Goal: Information Seeking & Learning: Find contact information

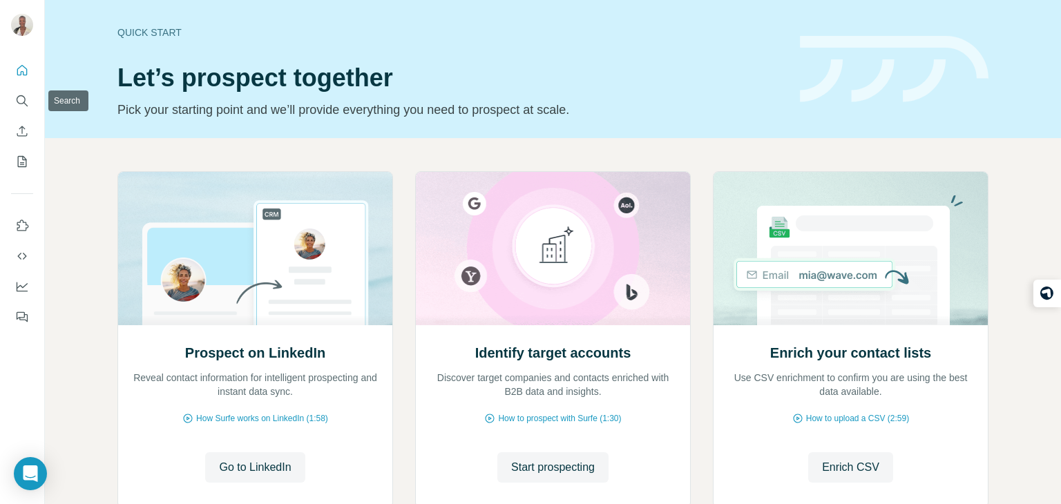
click at [35, 95] on div at bounding box center [22, 190] width 44 height 280
click at [24, 97] on icon "Search" at bounding box center [21, 99] width 9 height 9
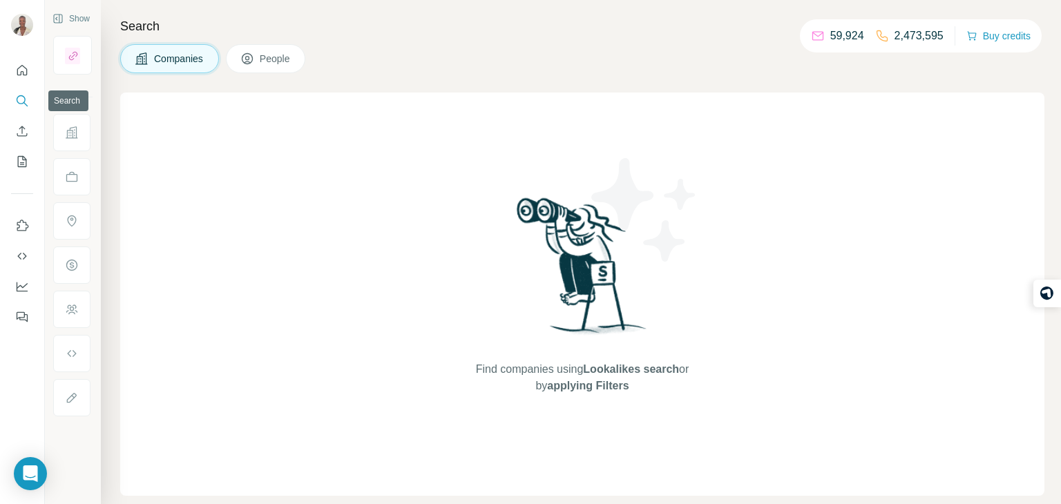
click at [24, 99] on icon "Search" at bounding box center [22, 101] width 14 height 14
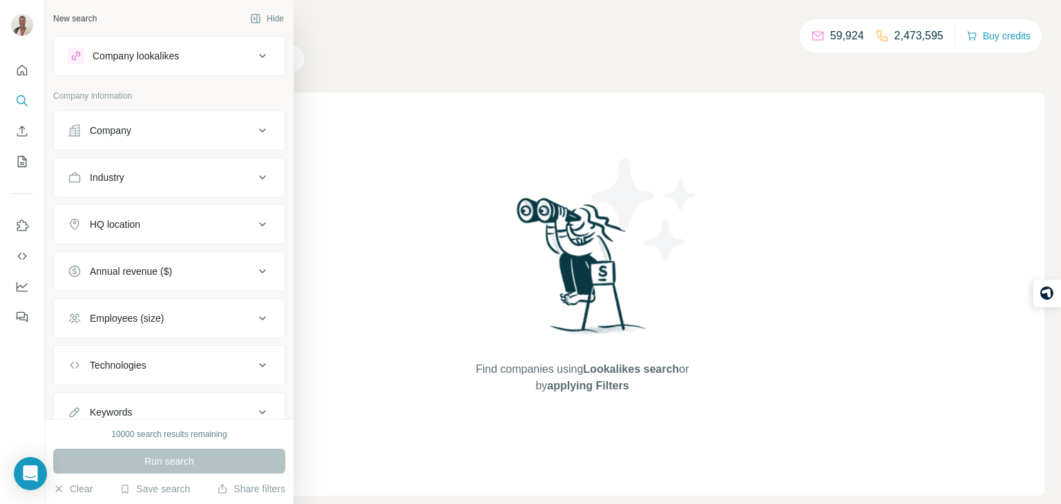
click at [142, 124] on div "Company" at bounding box center [161, 131] width 186 height 14
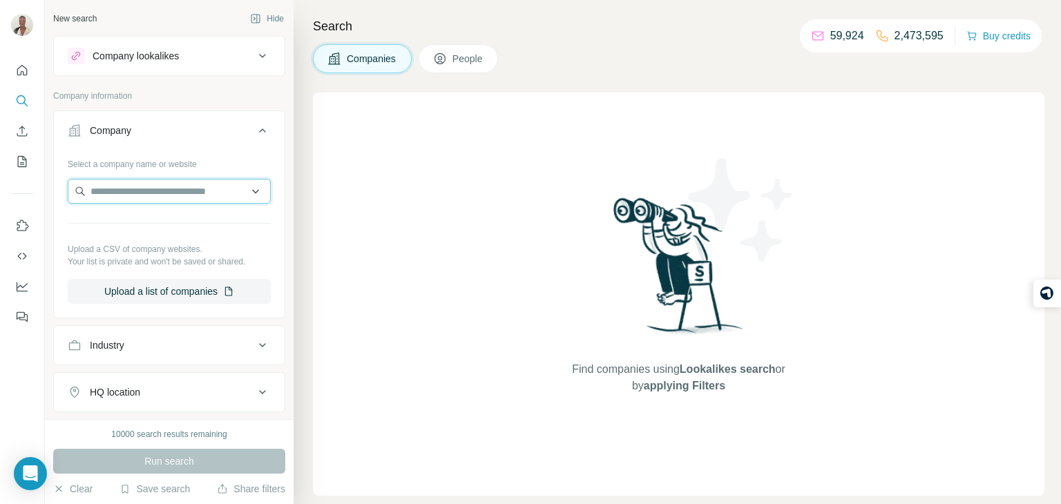
click at [162, 191] on input "text" at bounding box center [169, 191] width 203 height 25
paste input "**********"
type input "**********"
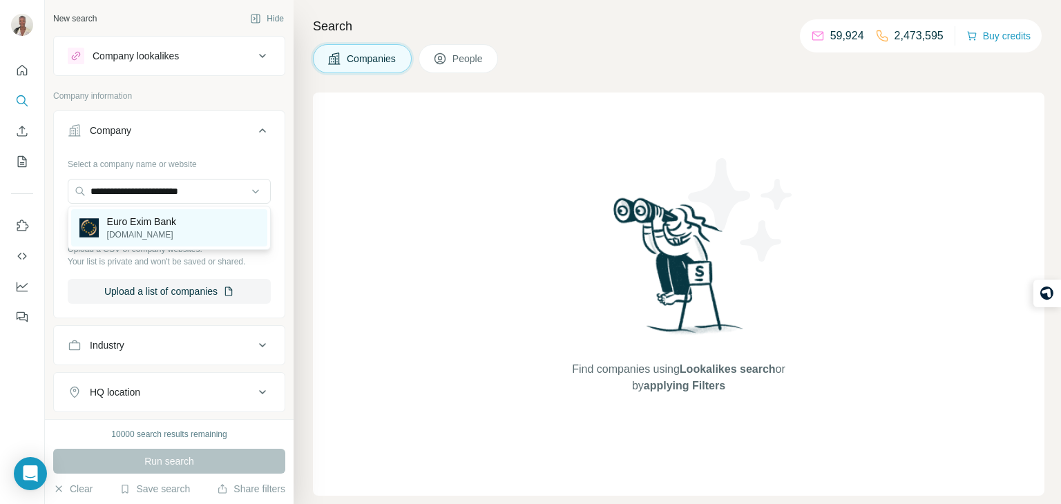
click at [168, 233] on p "[DOMAIN_NAME]" at bounding box center [141, 235] width 69 height 12
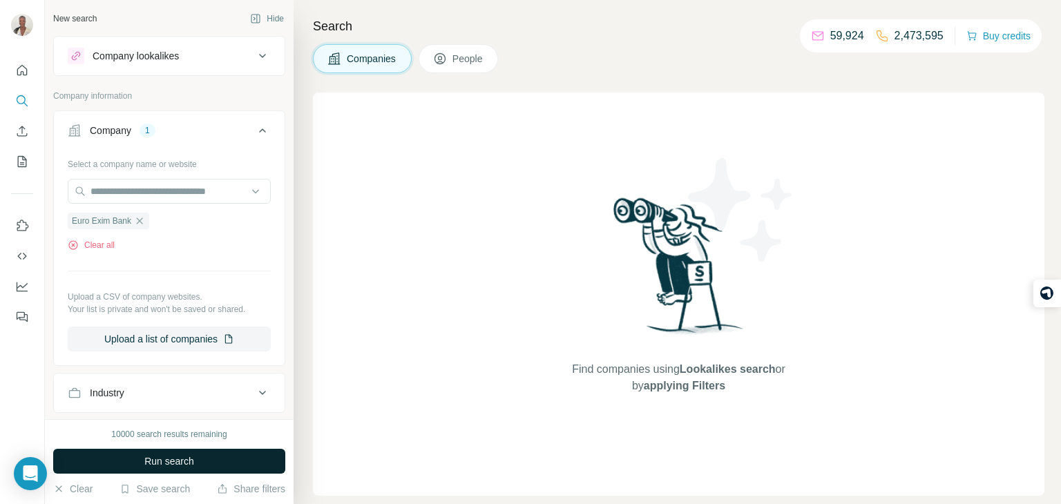
click at [191, 458] on span "Run search" at bounding box center [169, 461] width 50 height 14
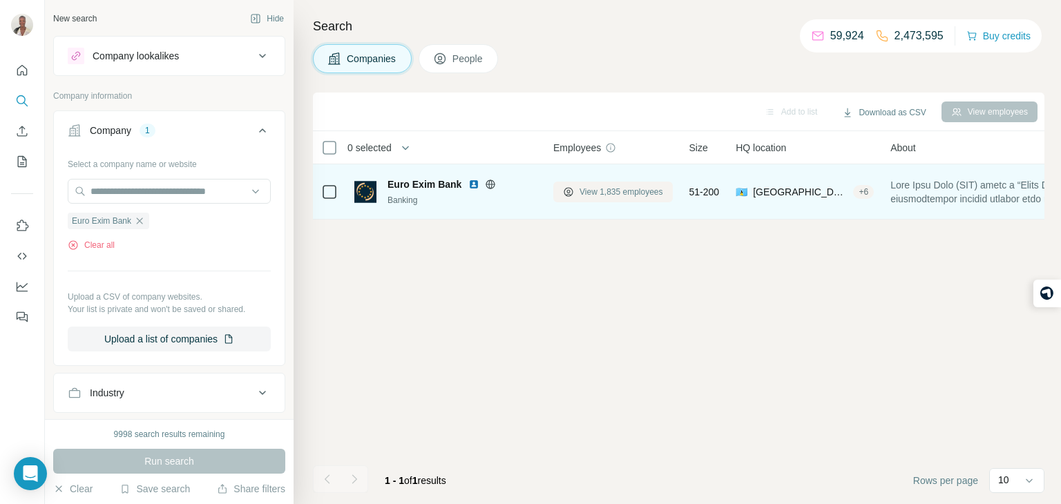
click at [618, 194] on span "View 1,835 employees" at bounding box center [622, 192] width 84 height 12
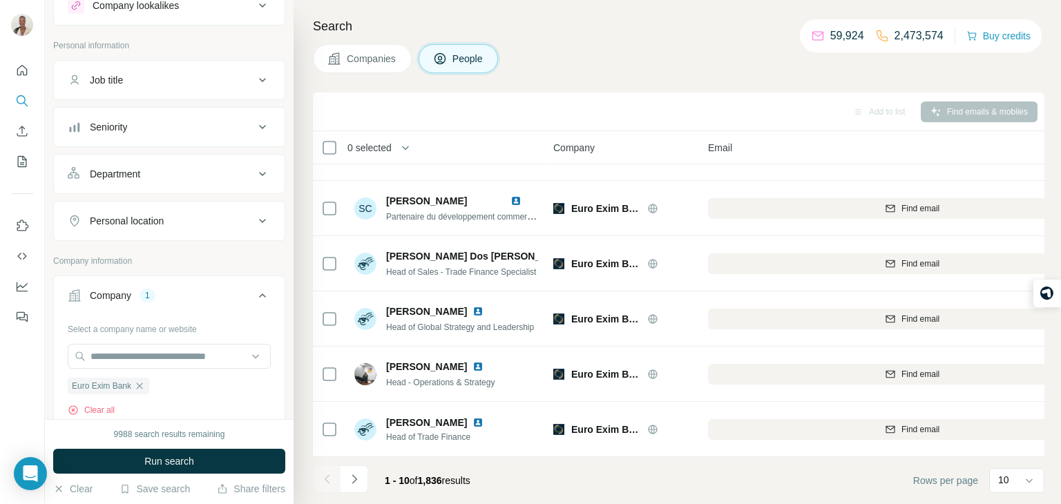
scroll to position [62, 0]
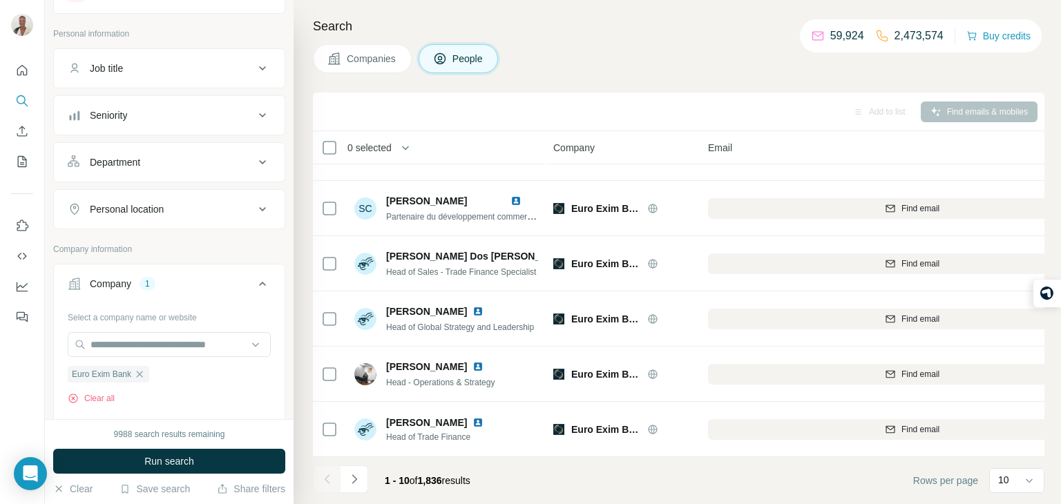
click at [178, 79] on button "Job title" at bounding box center [169, 68] width 231 height 33
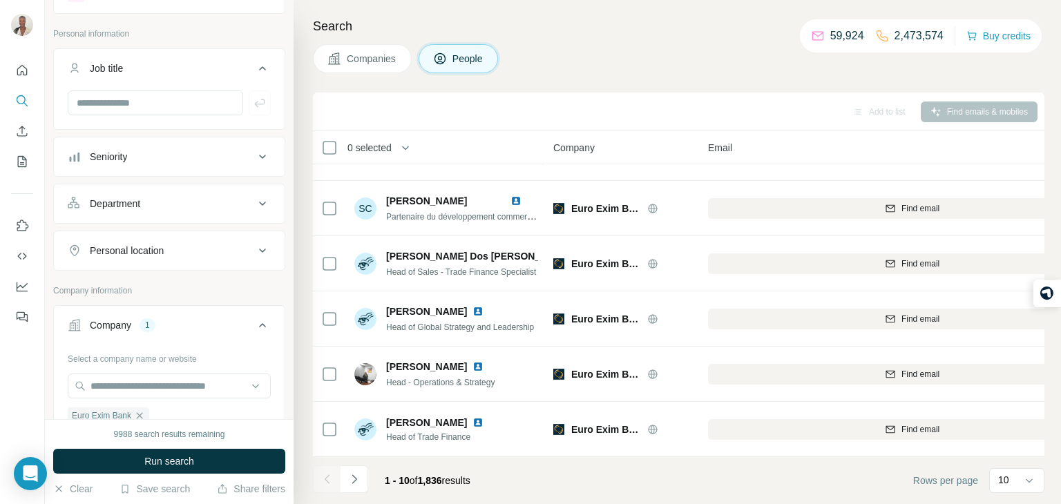
click at [178, 79] on button "Job title" at bounding box center [169, 71] width 231 height 39
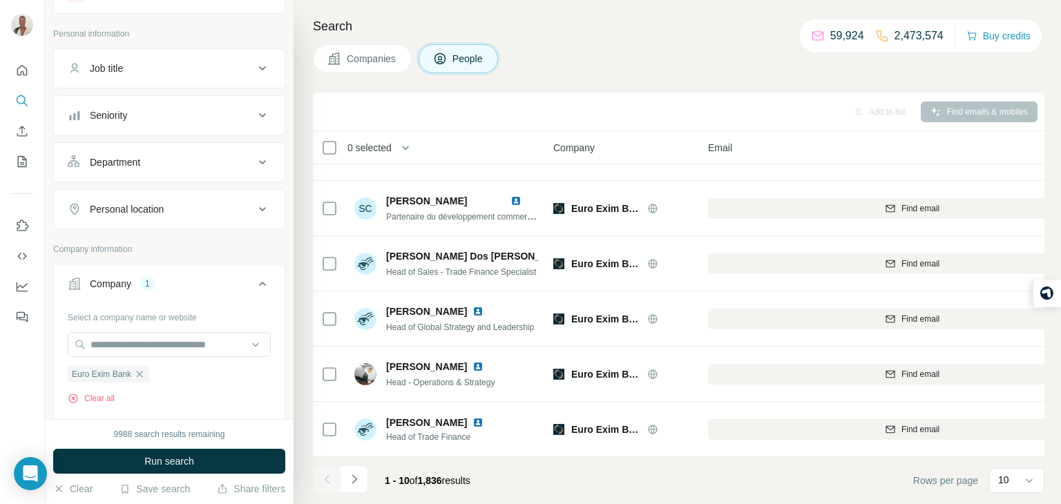
scroll to position [0, 0]
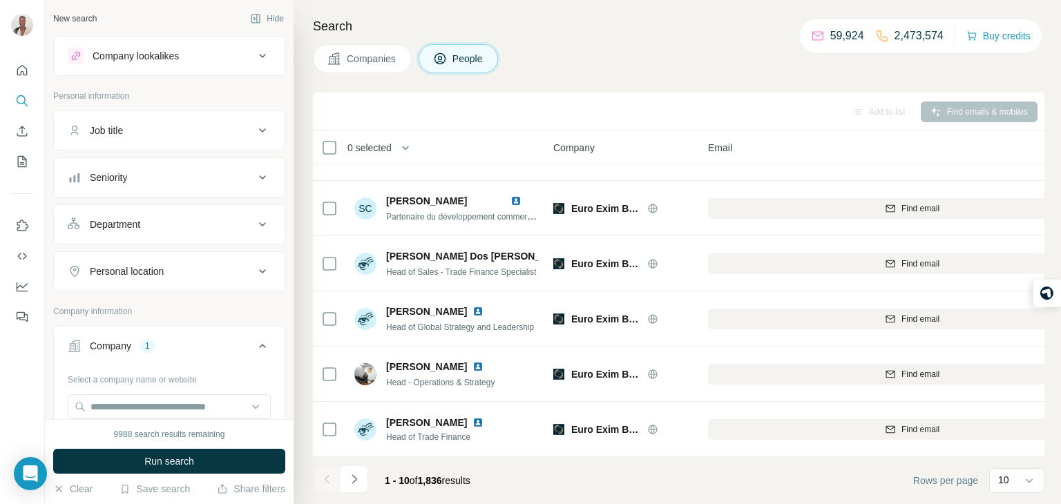
click at [195, 126] on div "Job title" at bounding box center [161, 131] width 186 height 14
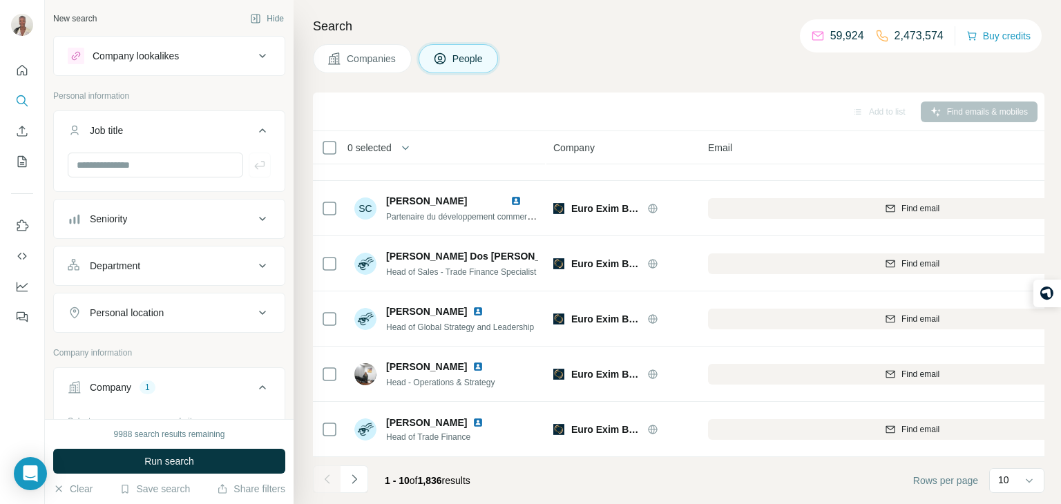
click at [194, 127] on div "Job title" at bounding box center [161, 131] width 186 height 14
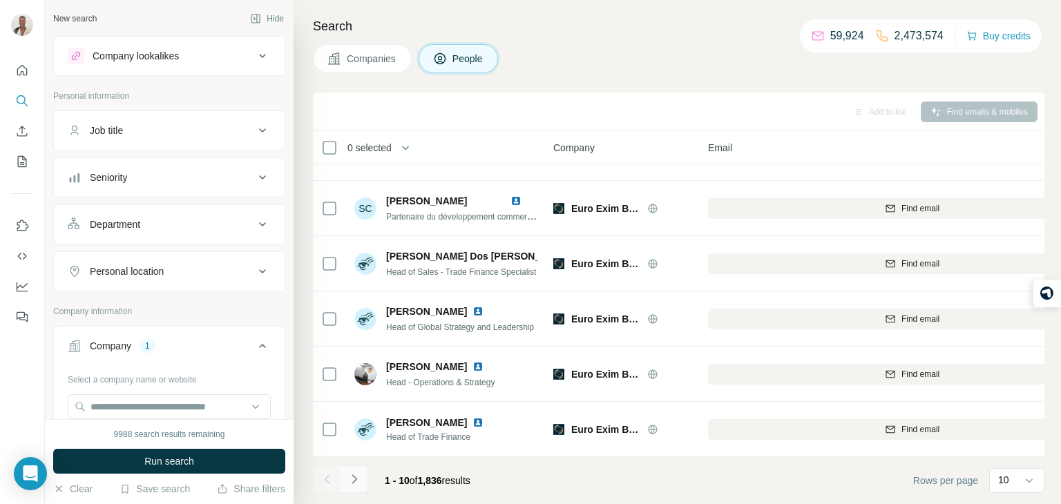
click at [365, 479] on button "Navigate to next page" at bounding box center [355, 480] width 28 height 28
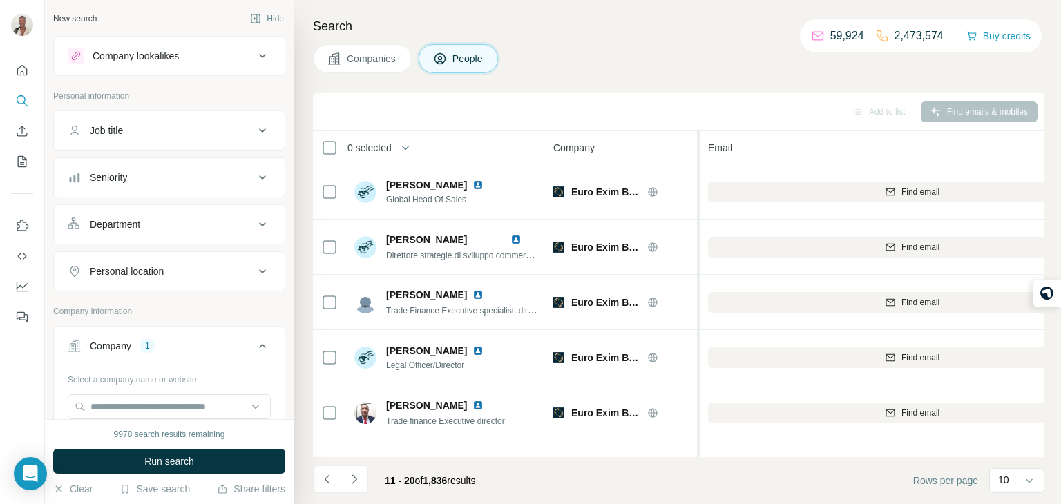
click at [694, 180] on div at bounding box center [697, 424] width 6 height 586
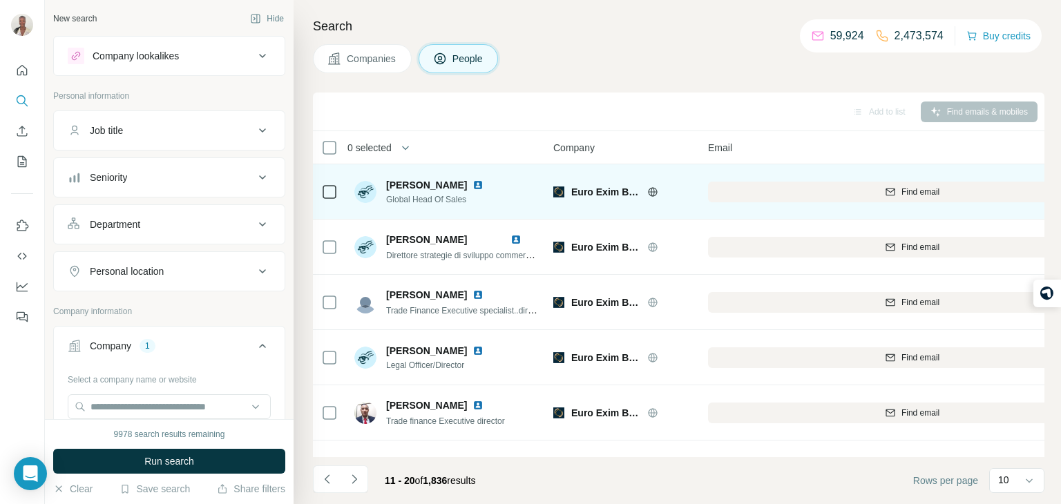
click at [691, 180] on td "Euro Exim Bank" at bounding box center [622, 191] width 155 height 55
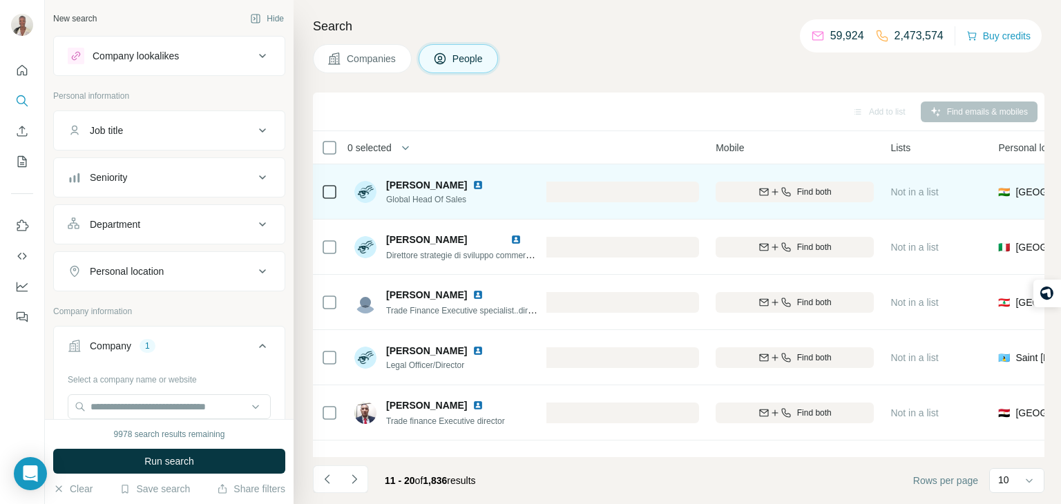
scroll to position [0, 442]
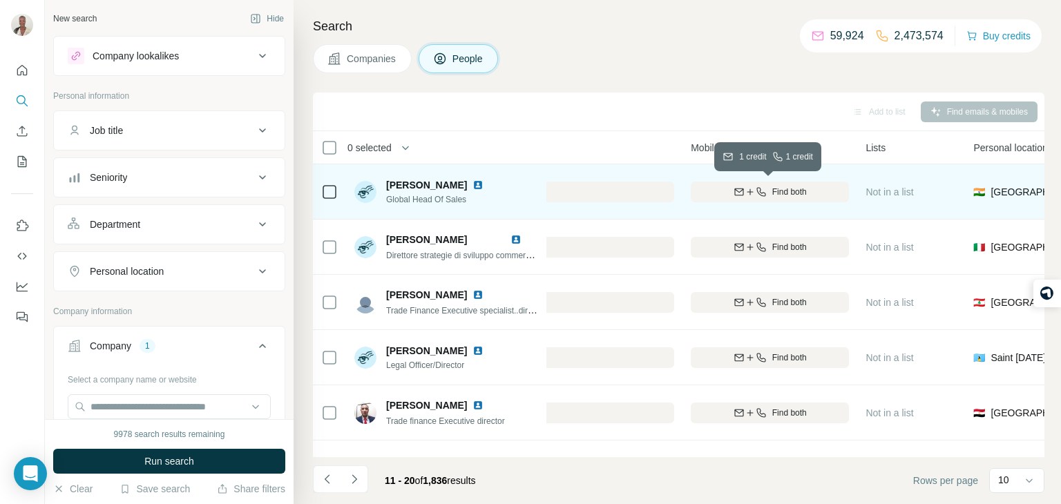
click at [818, 186] on div "Find both" at bounding box center [770, 192] width 158 height 12
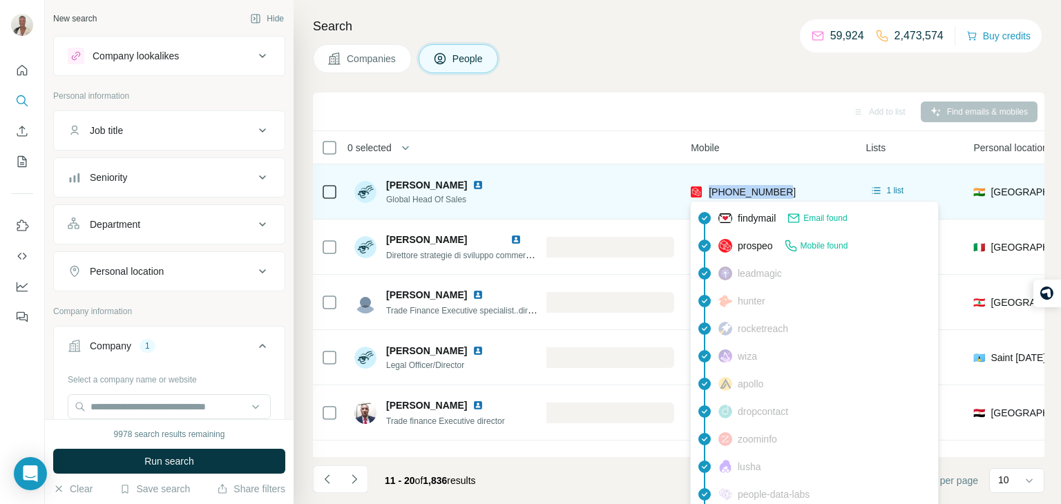
drag, startPoint x: 791, startPoint y: 192, endPoint x: 707, endPoint y: 191, distance: 83.6
click at [707, 191] on div "[PHONE_NUMBER]" at bounding box center [770, 192] width 158 height 38
copy span "[PHONE_NUMBER]"
